Goal: Task Accomplishment & Management: Use online tool/utility

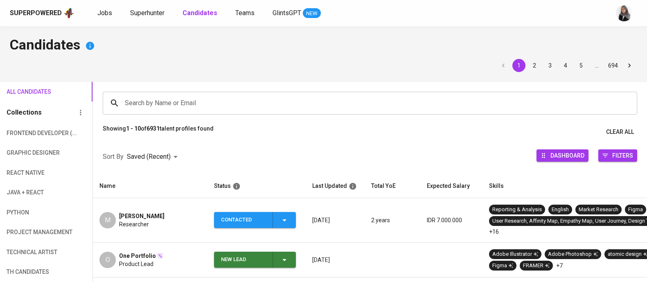
scroll to position [125, 0]
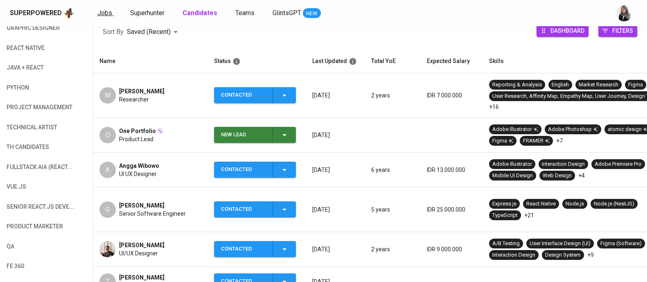
click at [102, 13] on span "Jobs" at bounding box center [104, 13] width 15 height 8
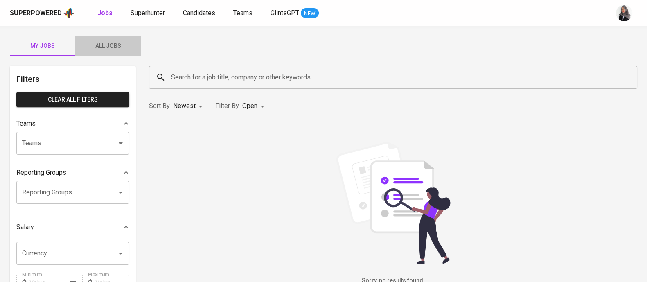
click at [106, 41] on span "All Jobs" at bounding box center [108, 46] width 56 height 10
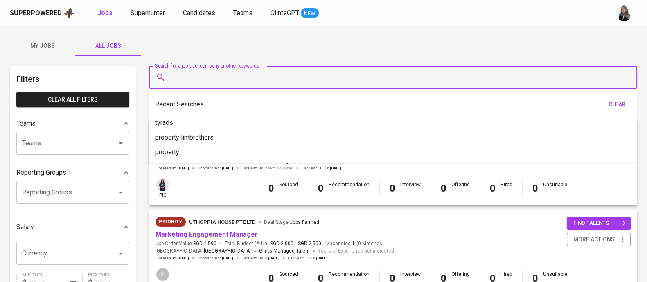
click at [259, 77] on input "Search for a job title, company or other keywords" at bounding box center [395, 78] width 452 height 16
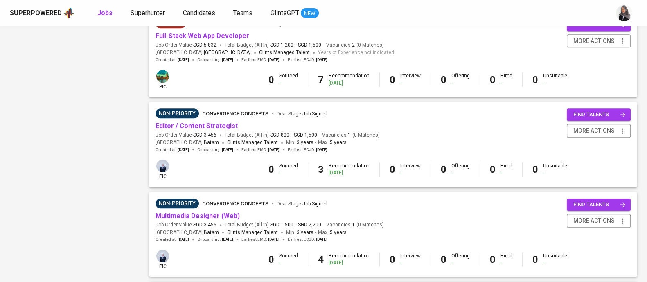
scroll to position [658, 0]
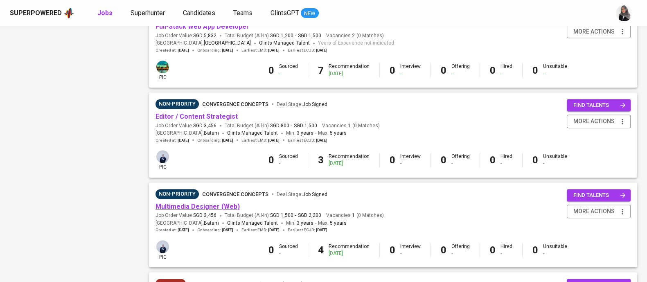
click at [201, 204] on link "Multimedia Designer (Web)" at bounding box center [198, 207] width 84 height 8
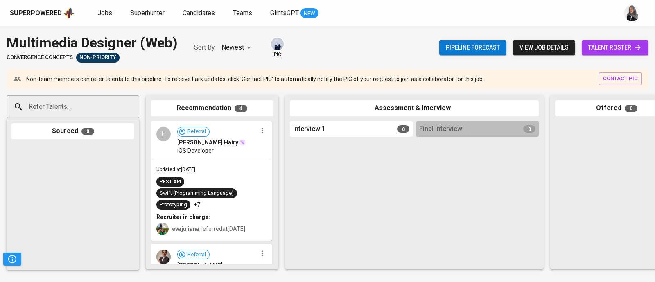
click at [616, 47] on span "talent roster" at bounding box center [615, 48] width 54 height 10
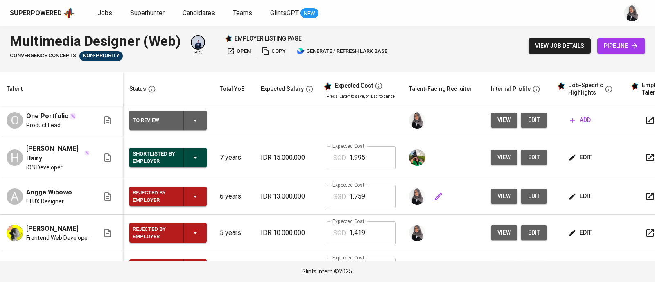
scroll to position [2, 0]
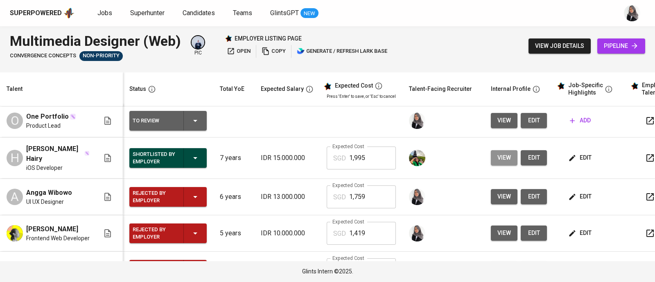
click at [510, 159] on button "view" at bounding box center [504, 157] width 27 height 15
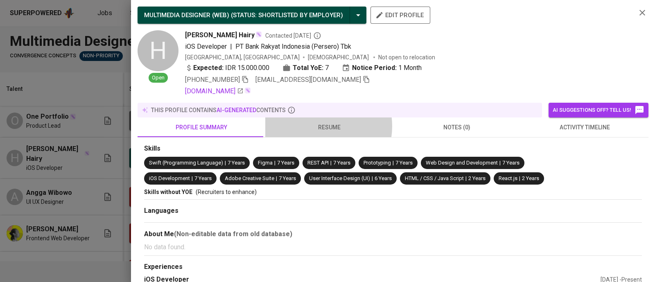
click at [319, 126] on span "resume" at bounding box center [329, 127] width 118 height 10
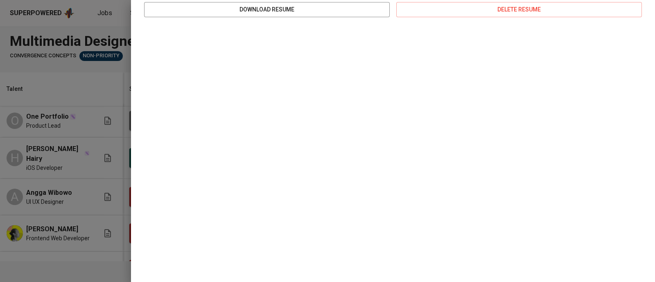
scroll to position [0, 0]
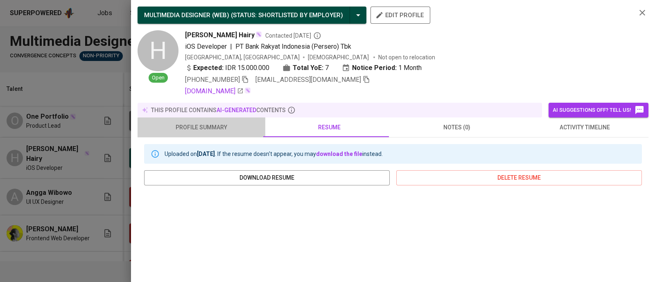
click at [217, 133] on button "profile summary" at bounding box center [202, 127] width 128 height 20
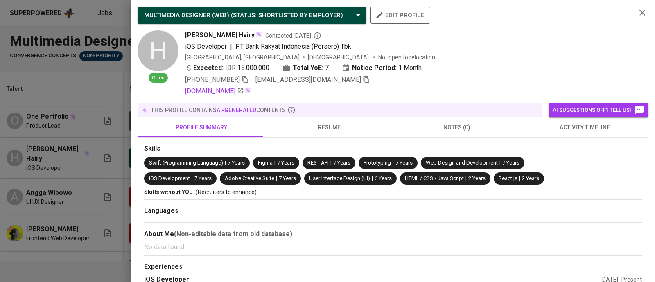
click at [70, 86] on div at bounding box center [327, 141] width 655 height 282
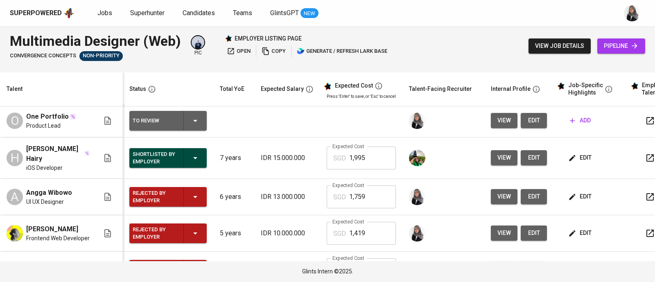
scroll to position [34, 0]
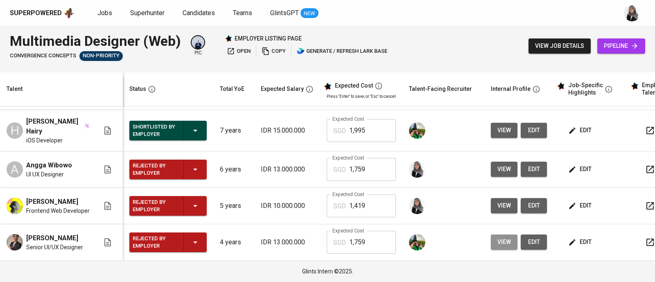
click at [497, 240] on span "view" at bounding box center [504, 242] width 14 height 10
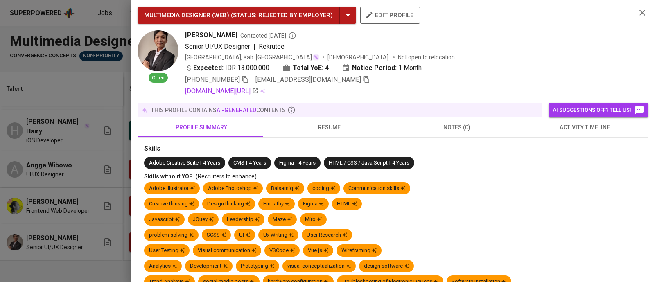
scroll to position [358, 0]
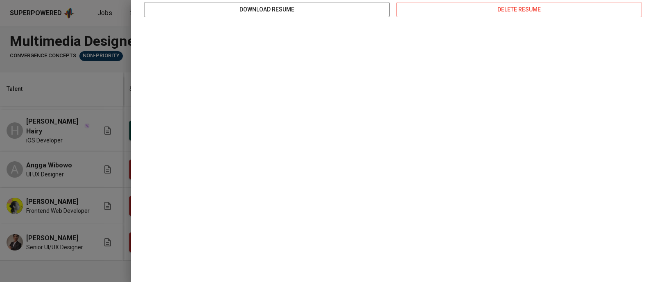
scroll to position [0, 0]
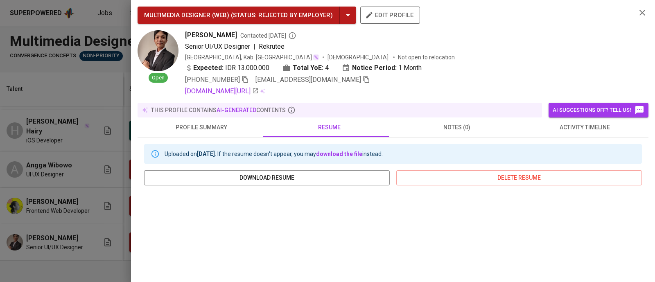
click at [81, 29] on div at bounding box center [327, 141] width 655 height 282
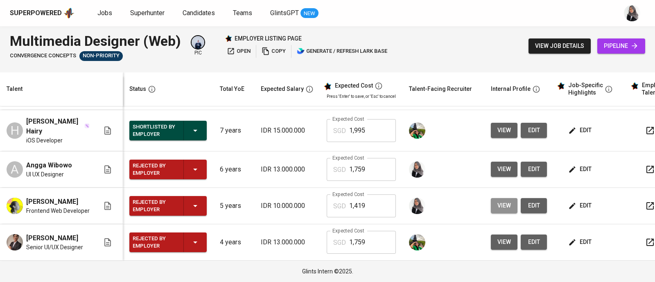
click at [501, 202] on span "view" at bounding box center [504, 206] width 14 height 10
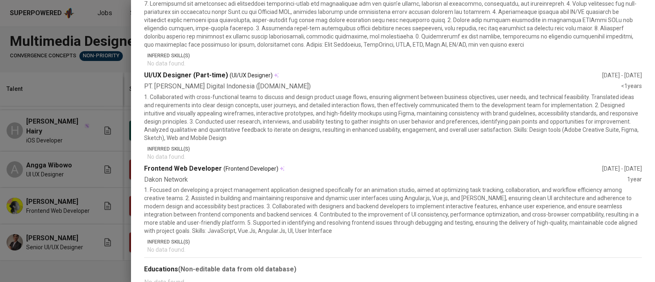
scroll to position [473, 0]
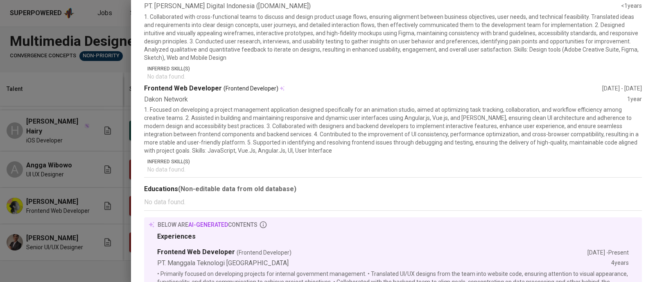
click at [79, 81] on div at bounding box center [327, 141] width 655 height 282
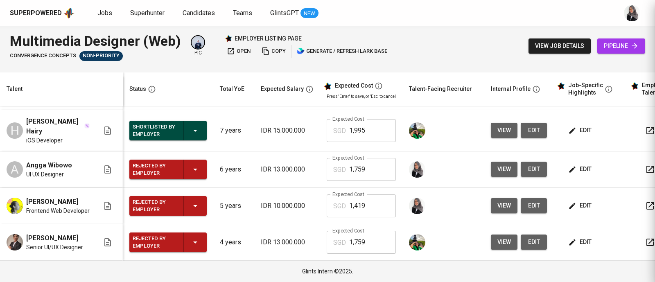
scroll to position [0, 0]
click at [505, 167] on span "view" at bounding box center [504, 169] width 14 height 10
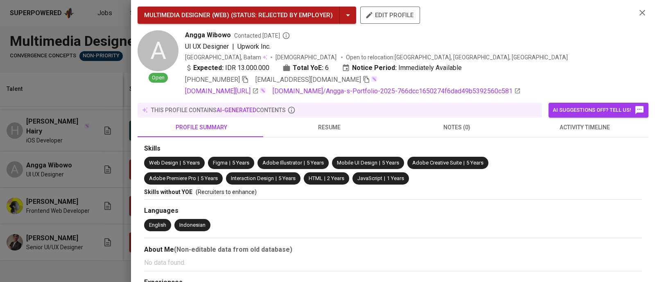
click at [634, 19] on div "MULTIMEDIA DESIGNER (WEB) ( STATUS : Rejected by Employer ) edit profile A Open…" at bounding box center [393, 52] width 511 height 90
click at [637, 16] on icon "button" at bounding box center [642, 13] width 10 height 10
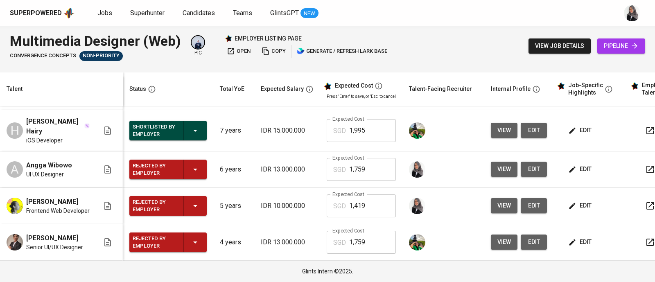
click at [614, 26] on div "Superpowered Jobs Superhunter Candidates Teams GlintsGPT NEW" at bounding box center [327, 13] width 655 height 26
click at [464, 25] on div "Superpowered Jobs Superhunter Candidates Teams GlintsGPT NEW" at bounding box center [327, 13] width 655 height 26
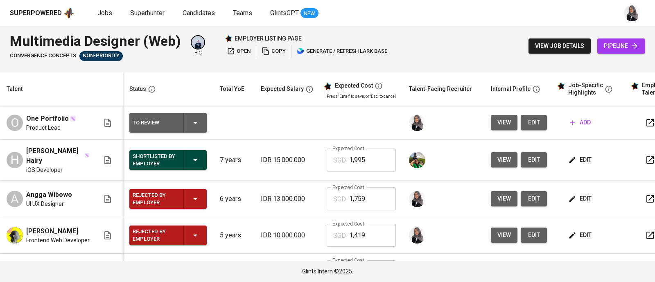
scroll to position [34, 0]
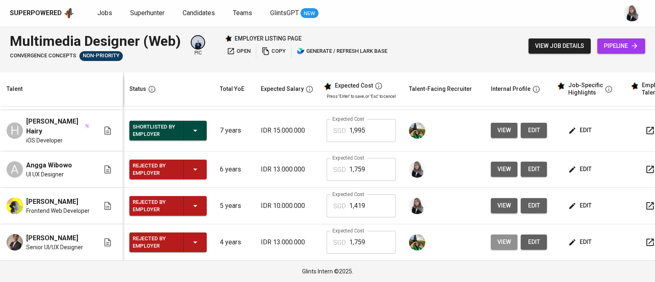
click at [506, 237] on span "view" at bounding box center [504, 242] width 14 height 10
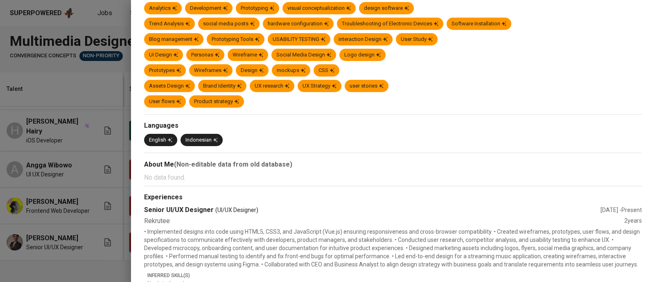
scroll to position [0, 0]
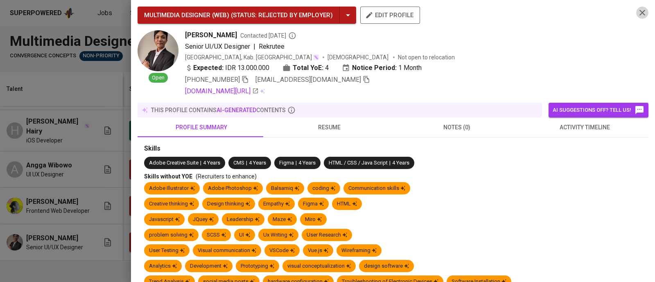
click at [639, 15] on icon "button" at bounding box center [642, 13] width 6 height 6
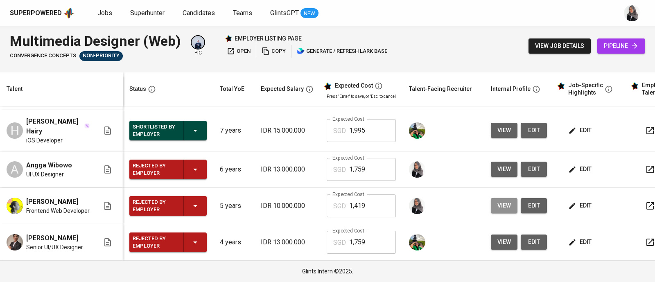
click at [503, 201] on span "view" at bounding box center [504, 206] width 14 height 10
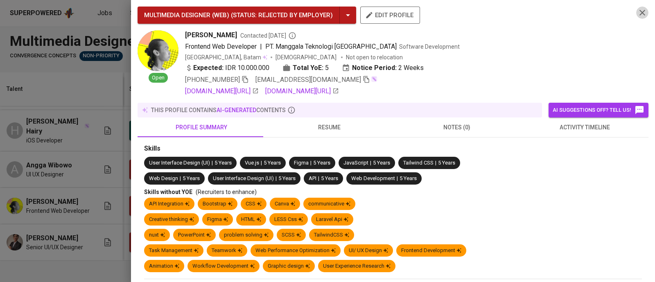
click at [638, 11] on icon "button" at bounding box center [642, 13] width 10 height 10
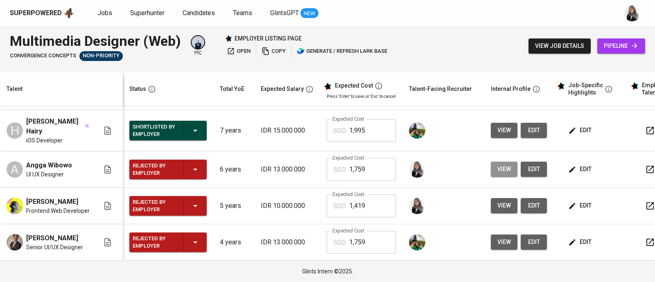
click at [493, 162] on button "view" at bounding box center [504, 169] width 27 height 15
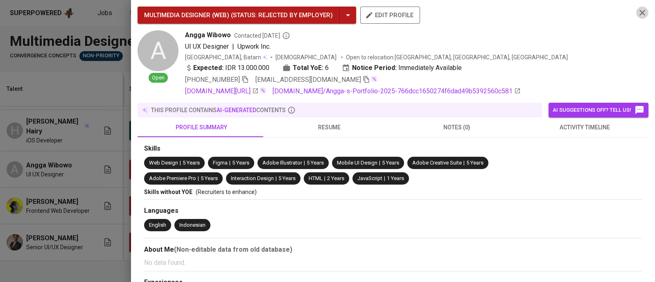
click at [637, 16] on icon "button" at bounding box center [642, 13] width 10 height 10
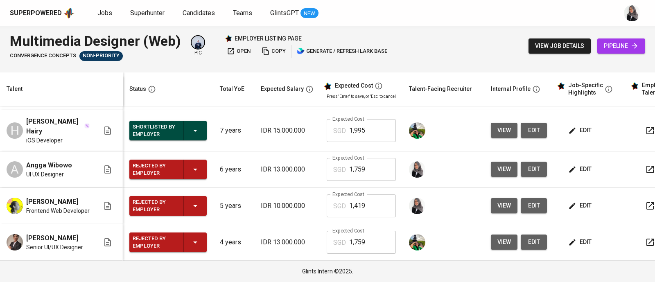
click at [481, 29] on div "Multimedia Designer (Web) Convergence Concepts Non-Priority pic employer listin…" at bounding box center [327, 46] width 655 height 40
